Goal: Task Accomplishment & Management: Manage account settings

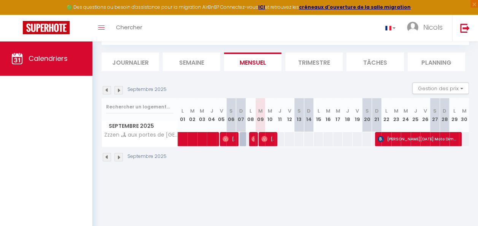
scroll to position [41, 0]
click at [106, 89] on img at bounding box center [107, 90] width 8 height 8
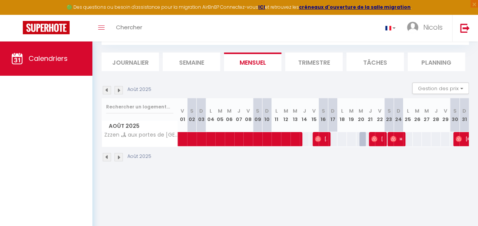
click at [106, 89] on img at bounding box center [107, 90] width 8 height 8
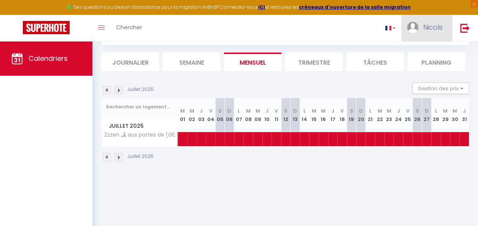
click at [423, 31] on span "Nicols" at bounding box center [432, 27] width 19 height 10
click at [418, 48] on link "Paramètres" at bounding box center [422, 52] width 56 height 13
select select "fr"
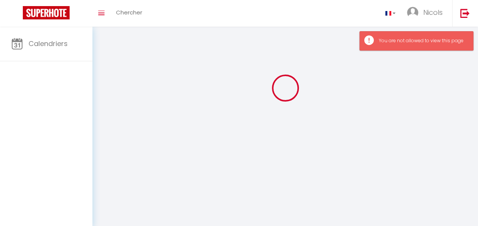
type input "Nicols"
type input "Romieu"
select select
select select "28"
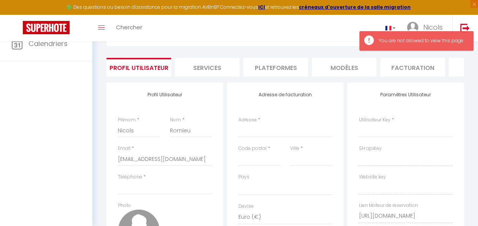
scroll to position [41, 0]
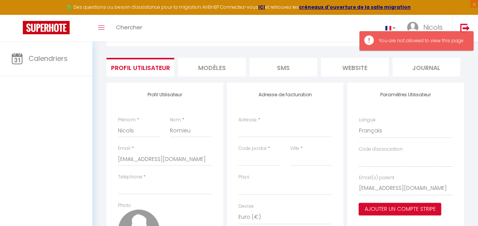
select select
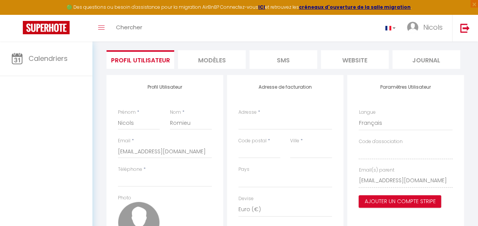
scroll to position [0, 0]
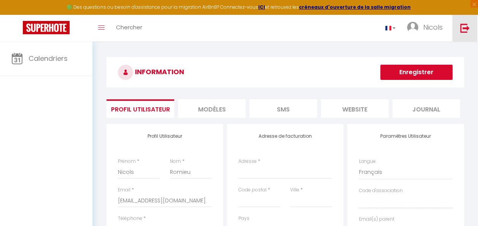
click at [464, 25] on img at bounding box center [465, 28] width 10 height 10
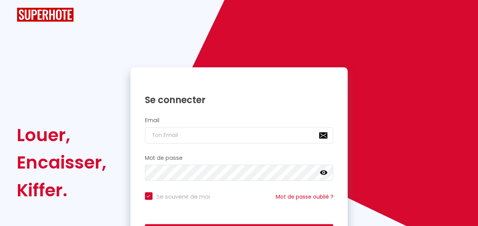
checkbox input "true"
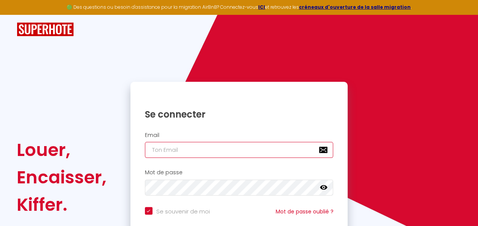
type input "[EMAIL_ADDRESS][DOMAIN_NAME]"
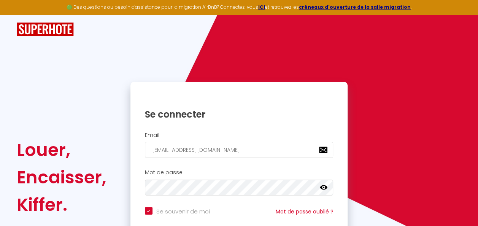
checkbox input "true"
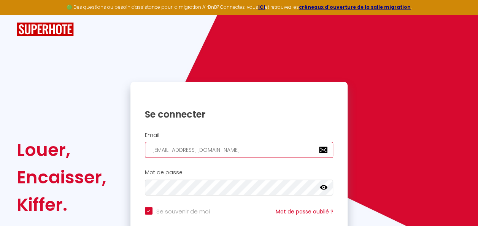
click at [221, 150] on input "[EMAIL_ADDRESS][DOMAIN_NAME]" at bounding box center [239, 150] width 189 height 16
